Goal: Task Accomplishment & Management: Manage account settings

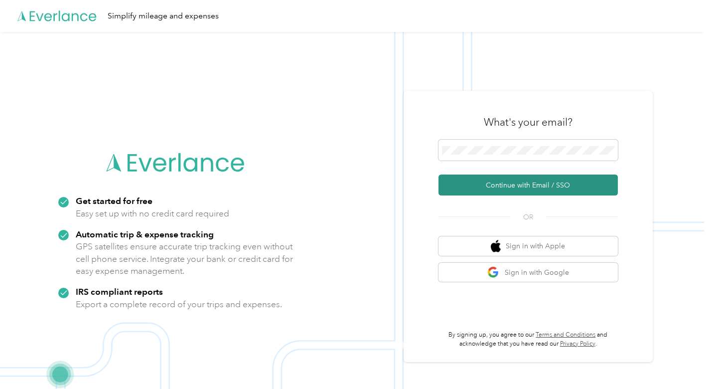
click at [556, 188] on button "Continue with Email / SSO" at bounding box center [527, 184] width 179 height 21
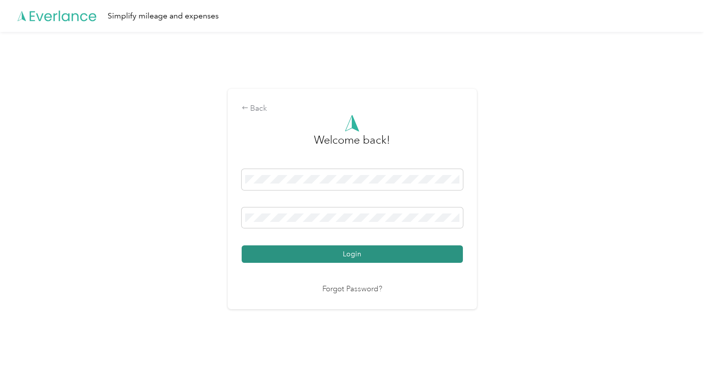
click at [389, 256] on button "Login" at bounding box center [352, 253] width 221 height 17
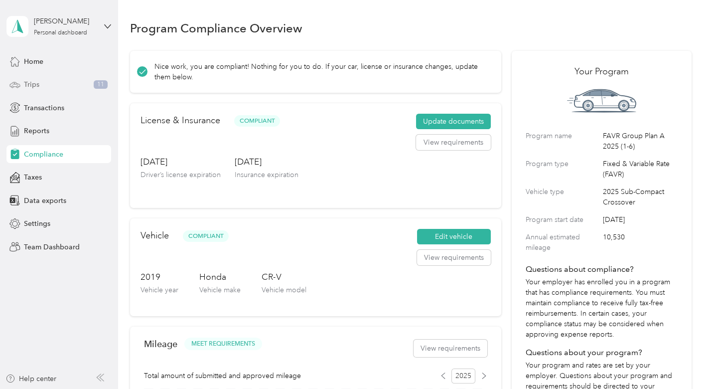
click at [46, 81] on div "Trips 11" at bounding box center [58, 85] width 105 height 18
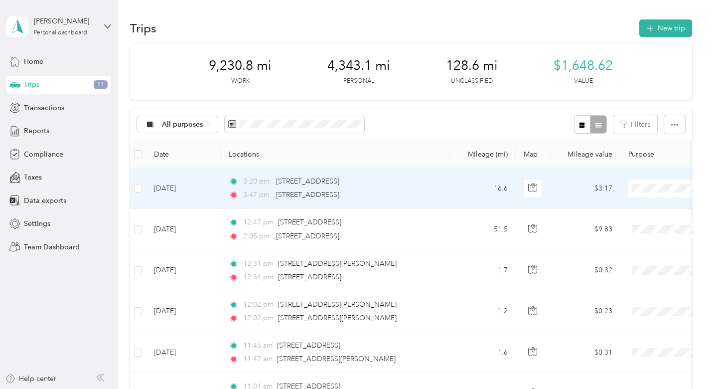
click at [627, 219] on span "Personal" at bounding box center [656, 219] width 92 height 10
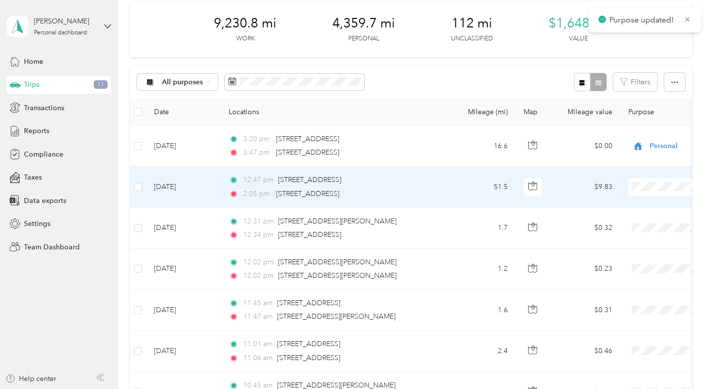
scroll to position [55, 0]
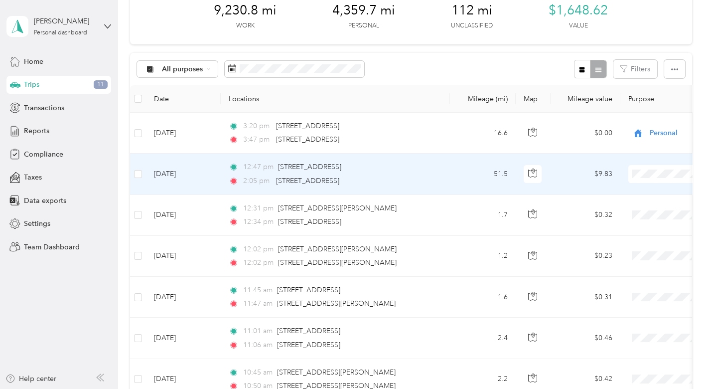
click at [636, 193] on span "School Specialty" at bounding box center [656, 191] width 92 height 10
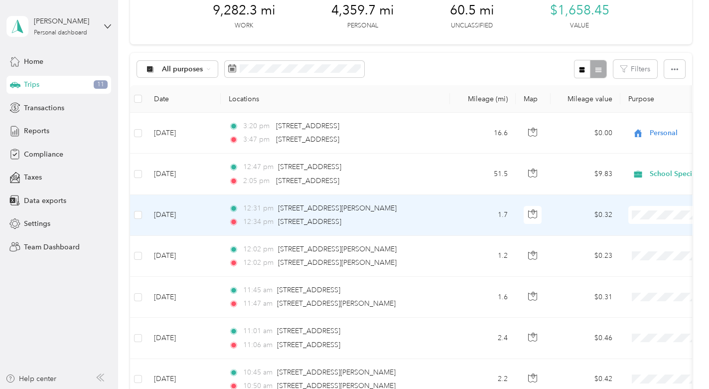
click at [634, 228] on span "School Specialty" at bounding box center [656, 232] width 92 height 10
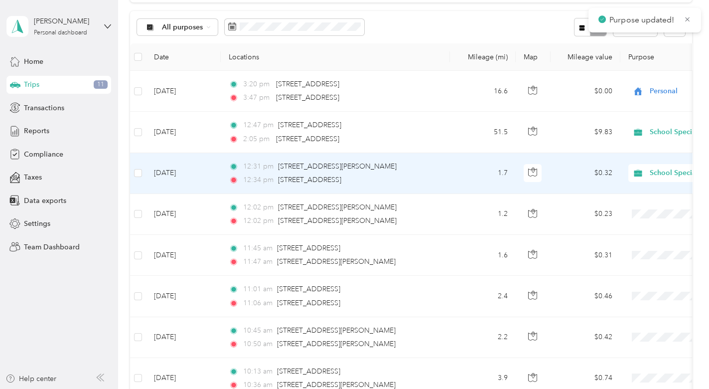
scroll to position [111, 0]
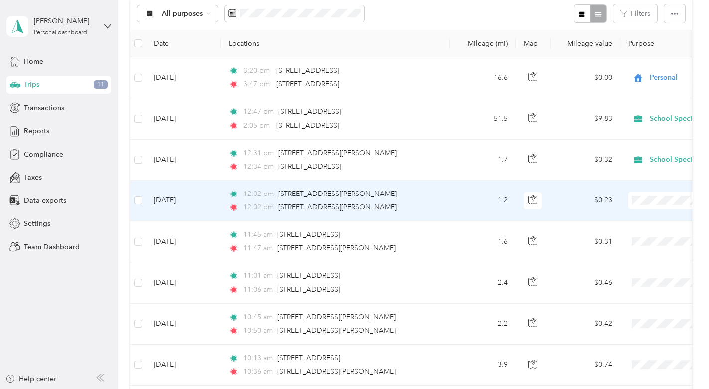
click at [639, 219] on li "School Specialty" at bounding box center [647, 213] width 124 height 17
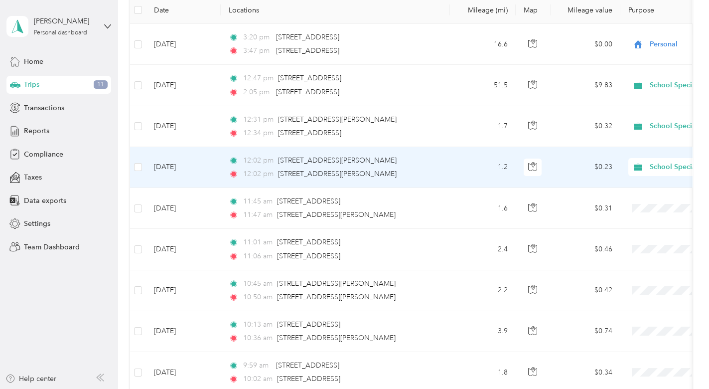
scroll to position [166, 0]
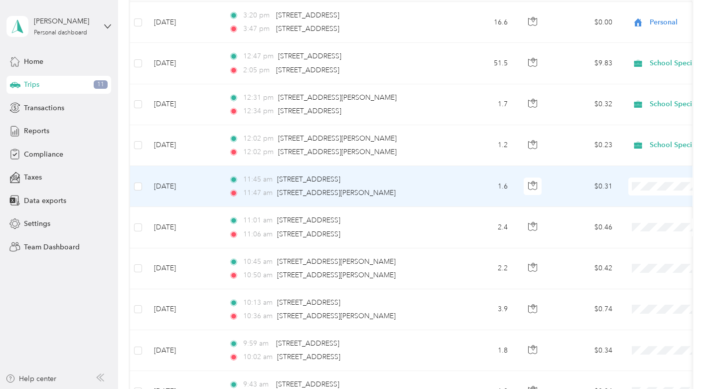
click at [641, 200] on span "School Specialty" at bounding box center [656, 203] width 92 height 10
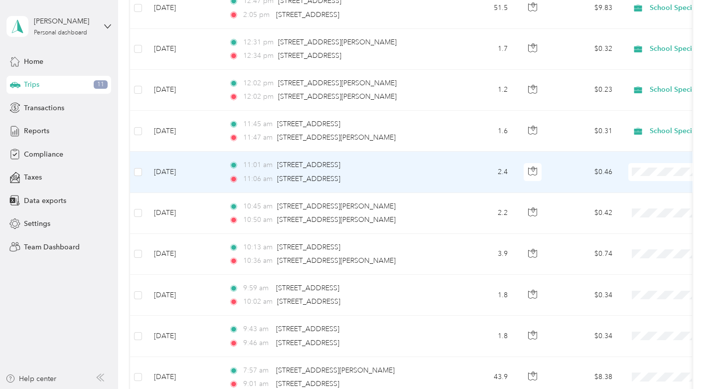
click at [639, 189] on li "School Specialty" at bounding box center [647, 185] width 124 height 17
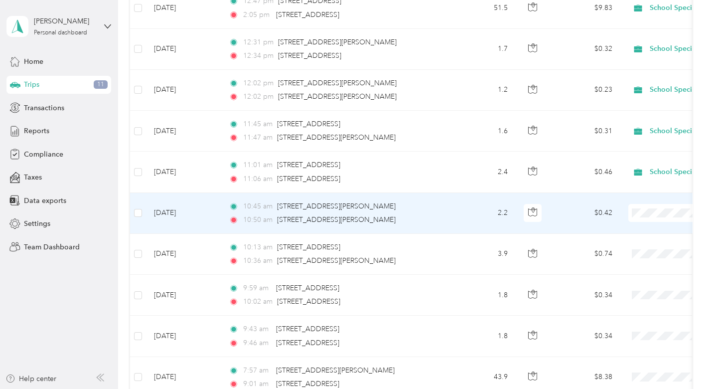
click at [637, 230] on span "School Specialty" at bounding box center [656, 229] width 92 height 10
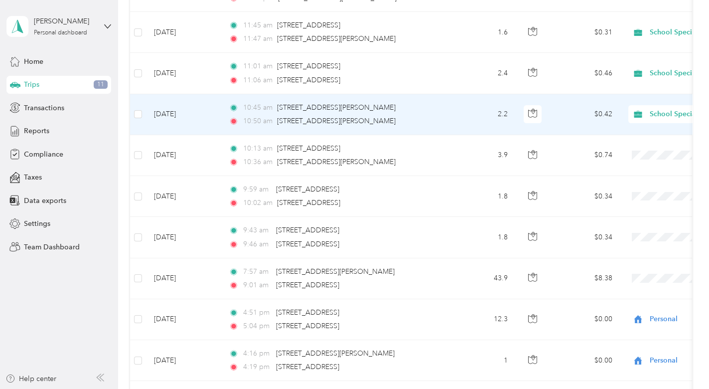
scroll to position [332, 0]
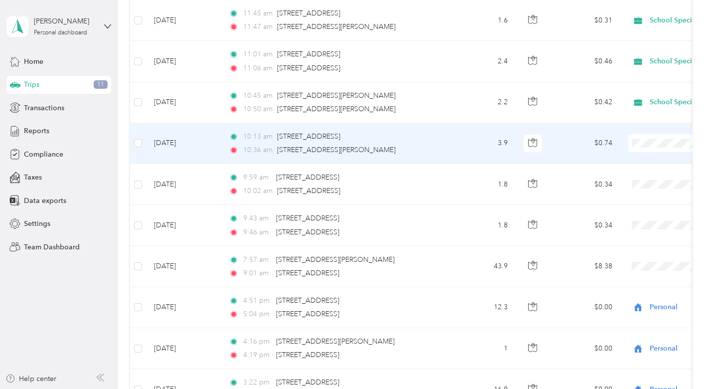
click at [630, 157] on span "School Specialty" at bounding box center [656, 157] width 92 height 10
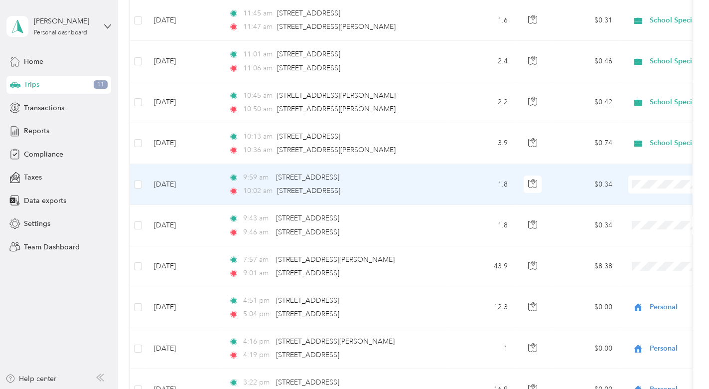
click at [637, 198] on span "School Specialty" at bounding box center [656, 200] width 92 height 10
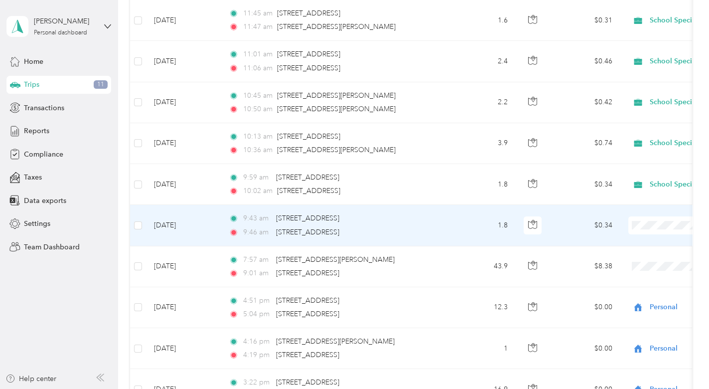
click at [630, 238] on span "School Specialty" at bounding box center [656, 241] width 92 height 10
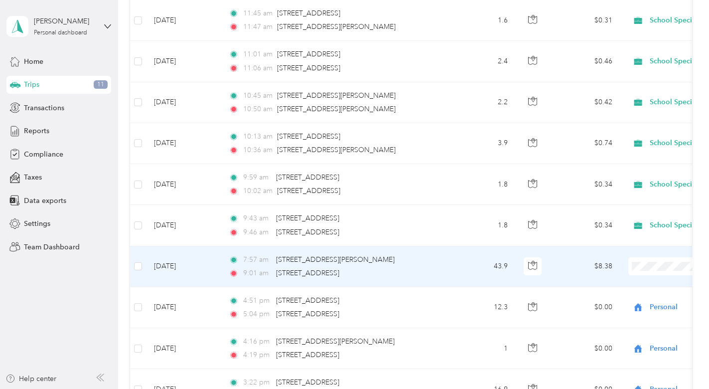
click at [636, 280] on span "School Specialty" at bounding box center [656, 281] width 92 height 10
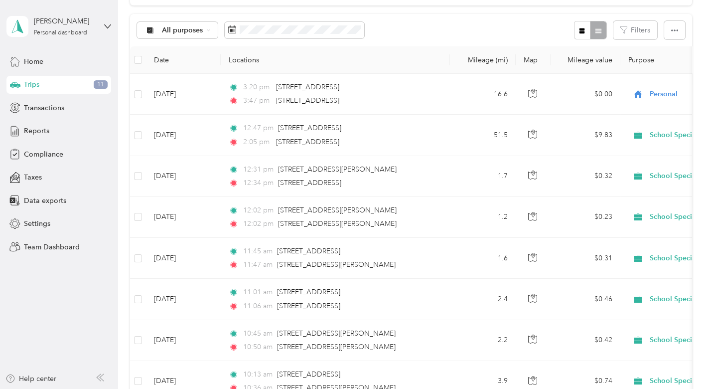
scroll to position [55, 0]
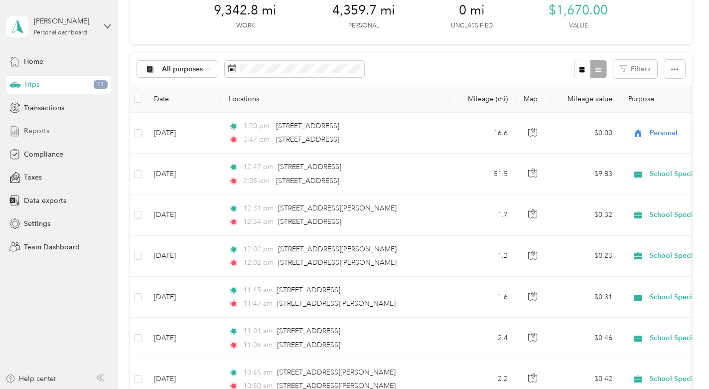
click at [56, 127] on div "Reports" at bounding box center [58, 131] width 105 height 18
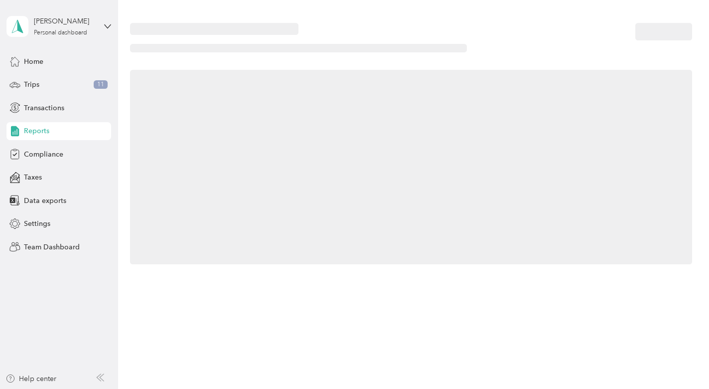
click at [56, 127] on div "Reports" at bounding box center [58, 131] width 105 height 18
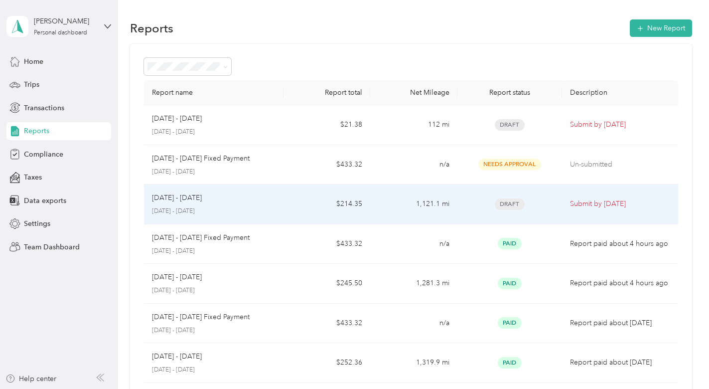
click at [506, 201] on span "Draft" at bounding box center [510, 203] width 30 height 11
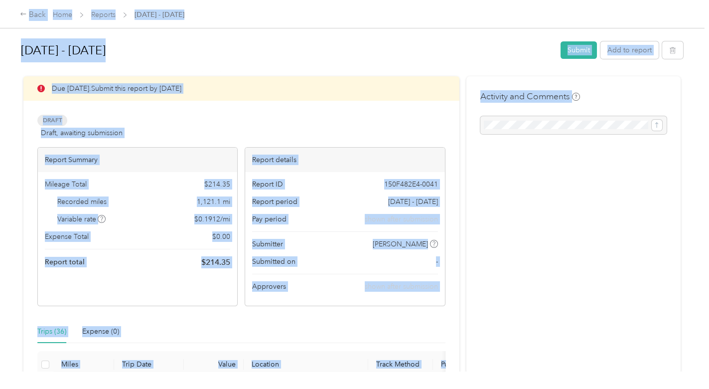
click at [336, 47] on h1 "[DATE] - [DATE]" at bounding box center [287, 50] width 532 height 24
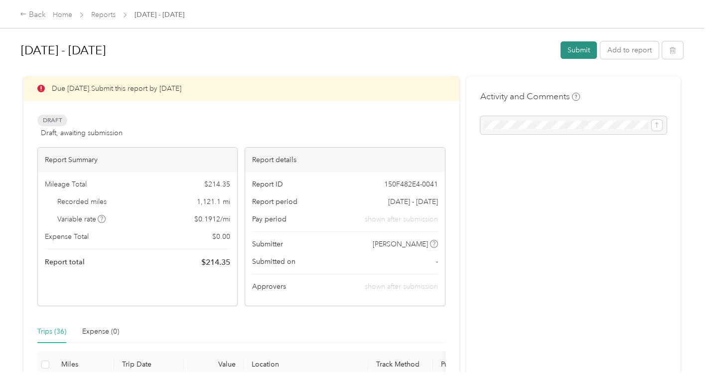
click at [577, 47] on button "Submit" at bounding box center [578, 49] width 36 height 17
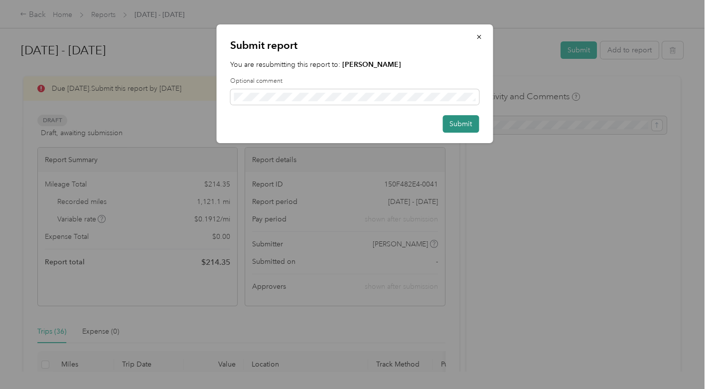
click at [461, 122] on button "Submit" at bounding box center [460, 123] width 36 height 17
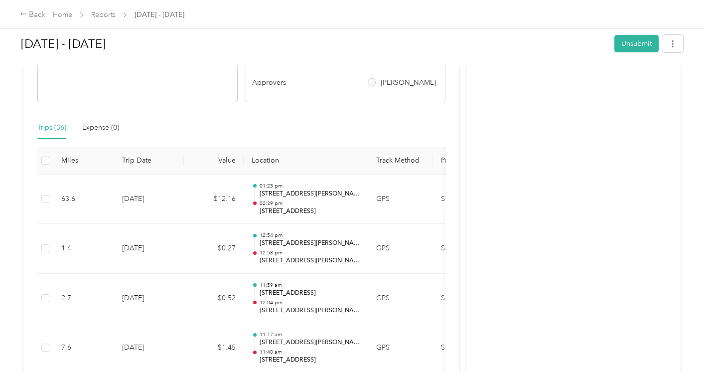
scroll to position [221, 0]
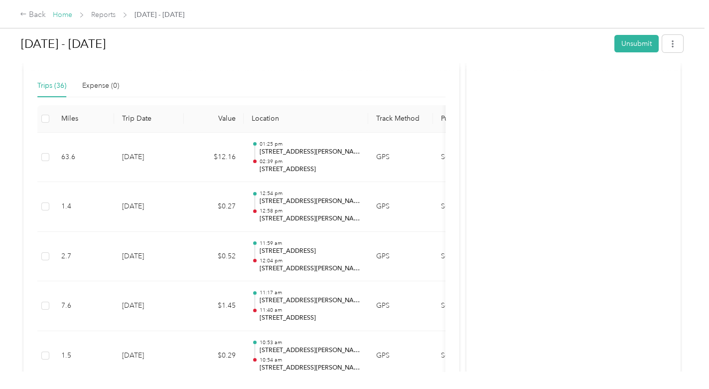
click at [62, 12] on link "Home" at bounding box center [62, 14] width 19 height 8
